Goal: Task Accomplishment & Management: Manage account settings

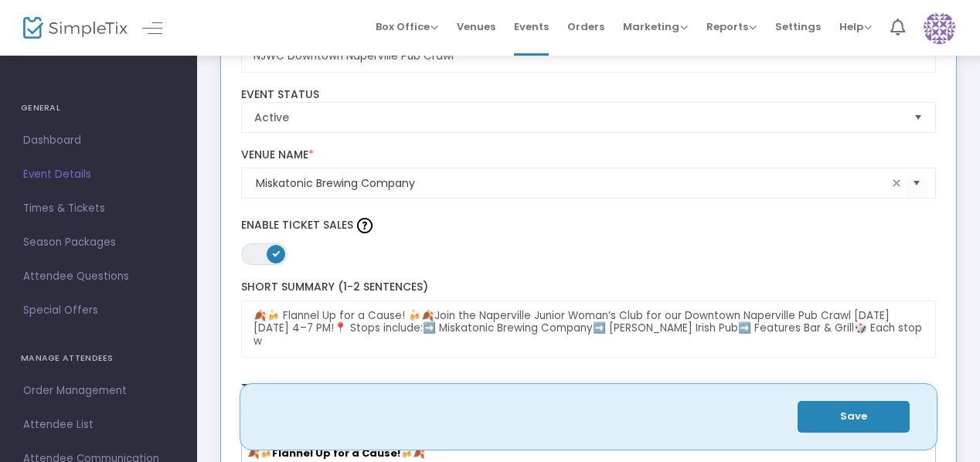
scroll to position [155, 0]
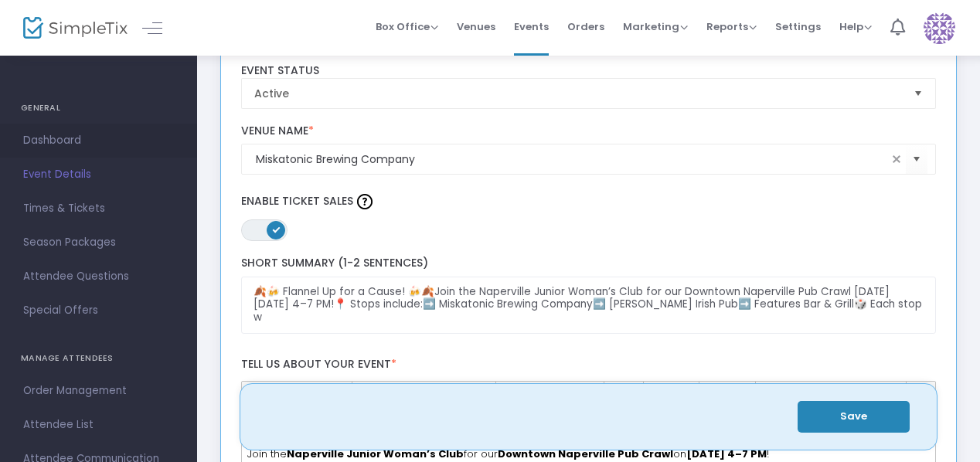
click at [48, 135] on span "Dashboard" at bounding box center [98, 141] width 151 height 20
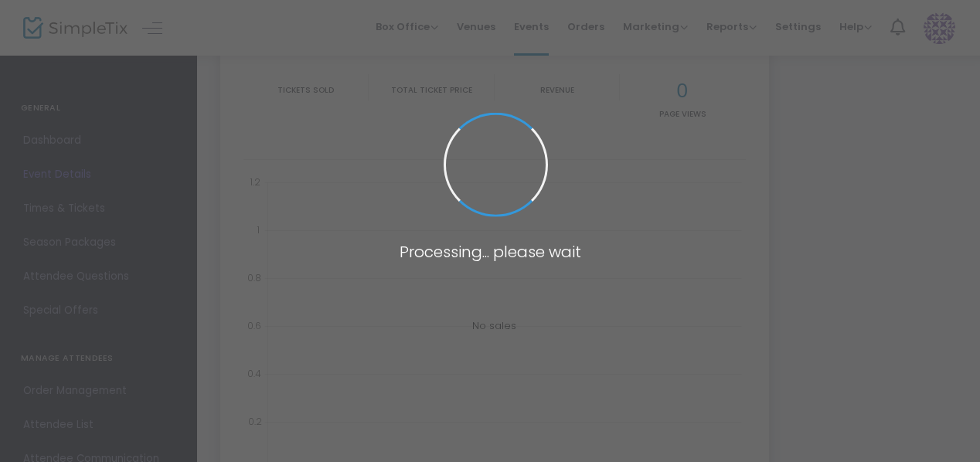
type input "[URL][DOMAIN_NAME]"
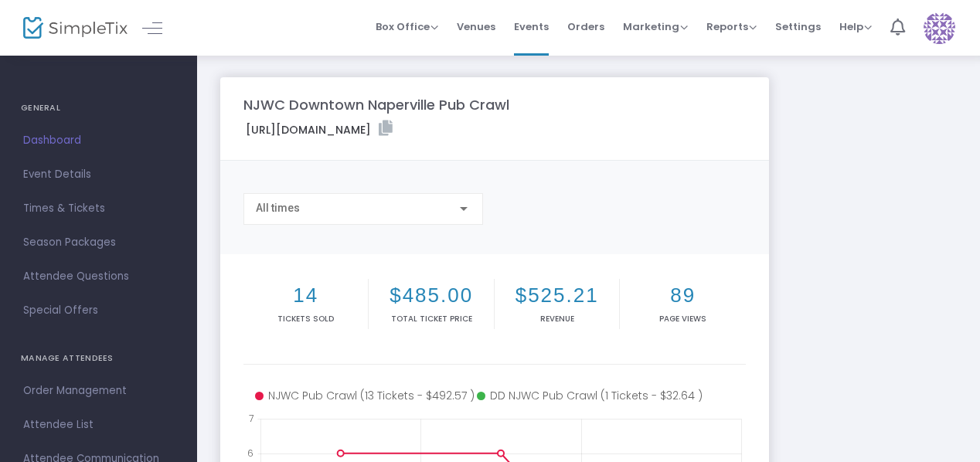
click at [74, 26] on img at bounding box center [75, 28] width 104 height 22
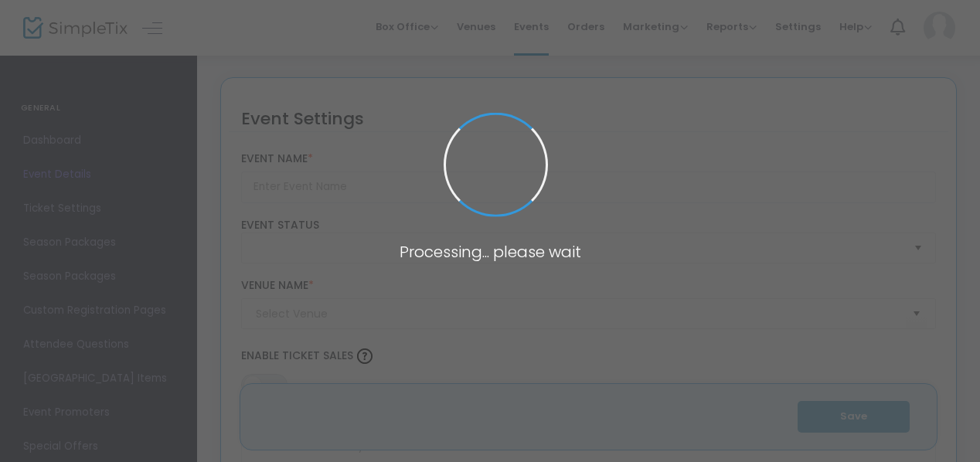
type input "NJWC Downtown Naperville Pub Crawl"
type textarea "🍂🍻 Flannel Up for a Cause! 🍻🍂Join the Naperville Junior Woman’s Club for our Do…"
type input "Buy Tickets"
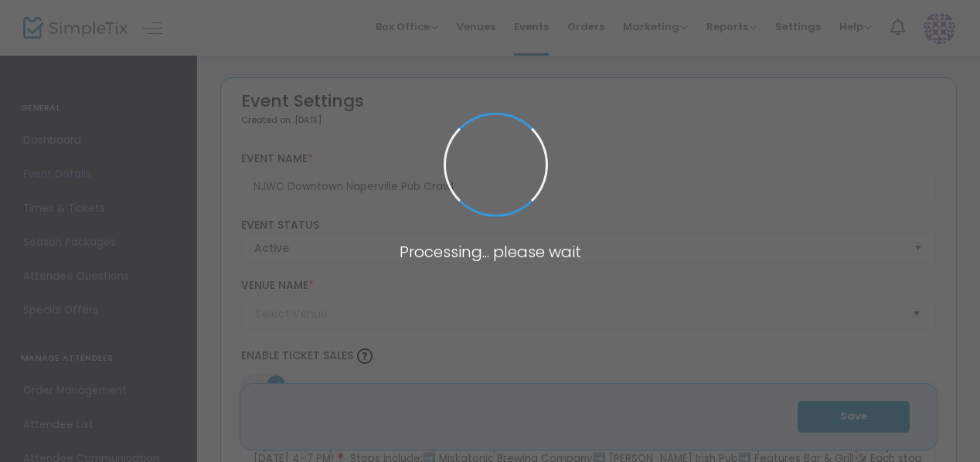
type input "Miskatonic Brewing Company"
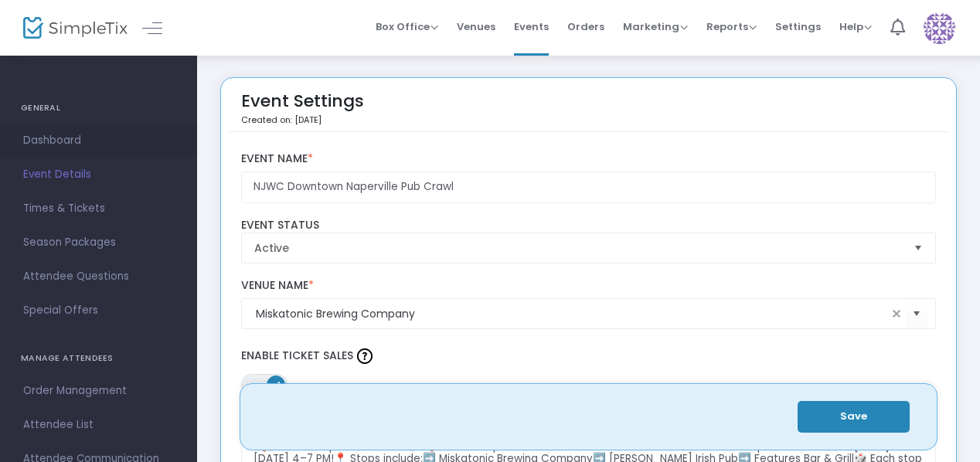
click at [49, 138] on span "Dashboard" at bounding box center [98, 141] width 151 height 20
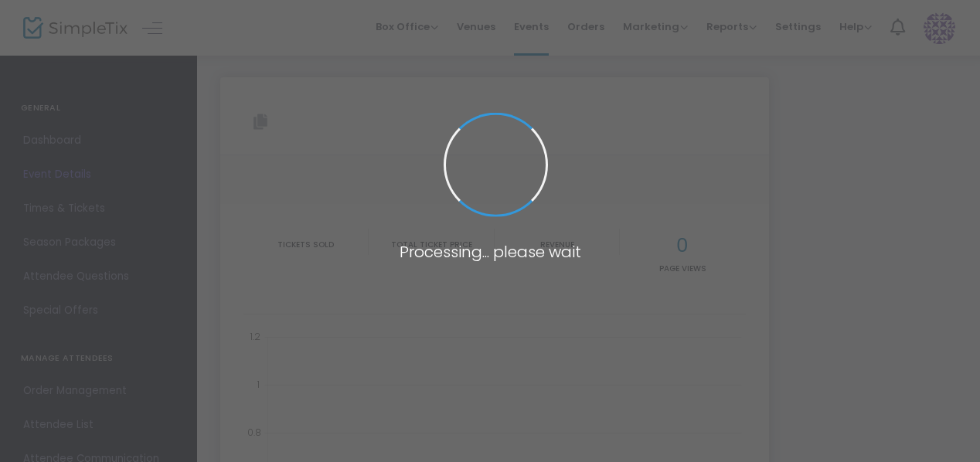
type input "[URL][DOMAIN_NAME]"
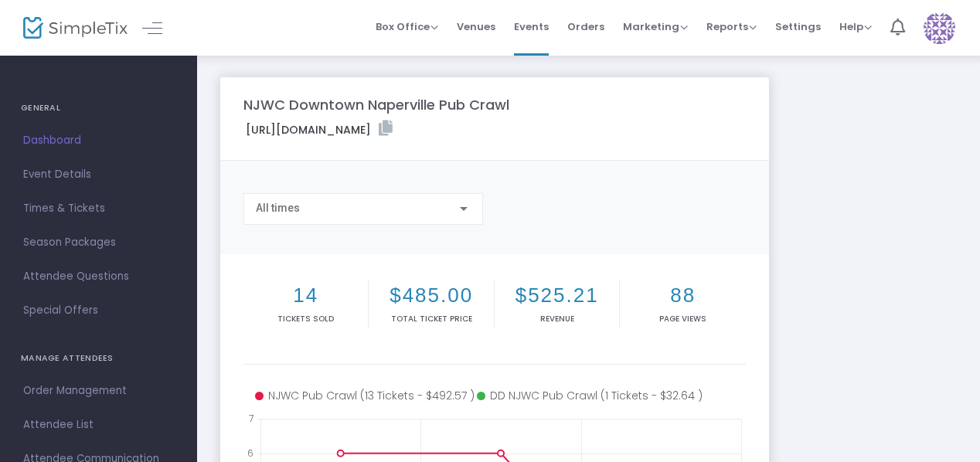
click at [88, 32] on img at bounding box center [75, 28] width 104 height 22
